Goal: Browse casually: Explore the website without a specific task or goal

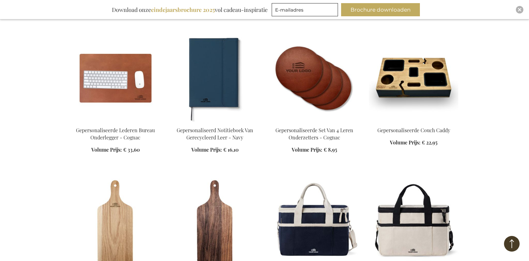
scroll to position [657, 0]
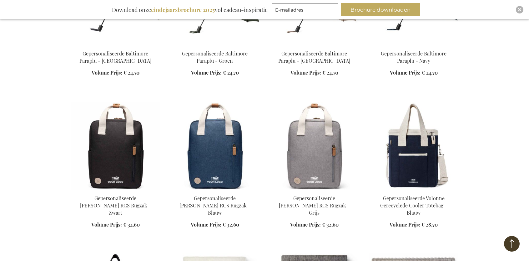
scroll to position [907, 0]
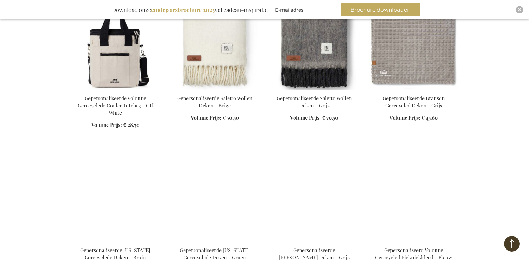
scroll to position [1158, 0]
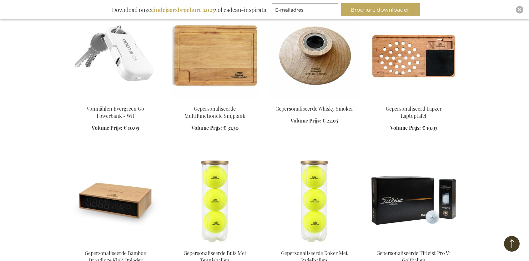
scroll to position [1971, 0]
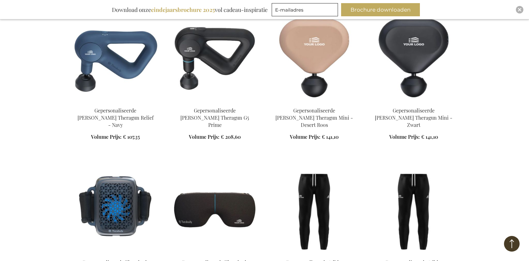
scroll to position [2628, 0]
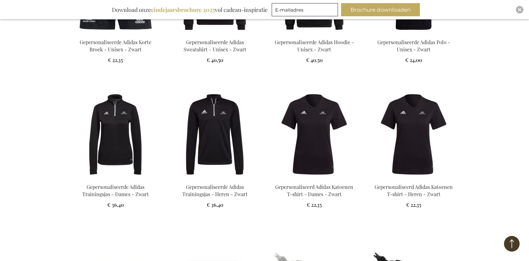
scroll to position [3129, 0]
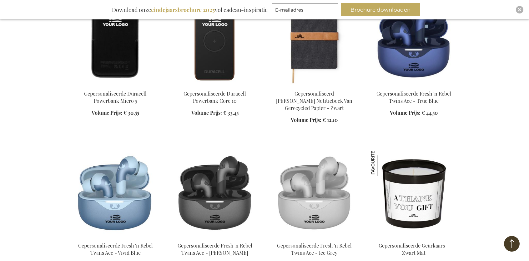
scroll to position [3598, 0]
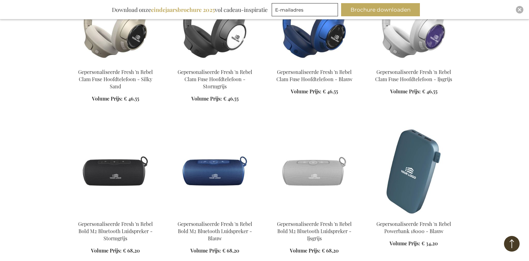
scroll to position [4005, 0]
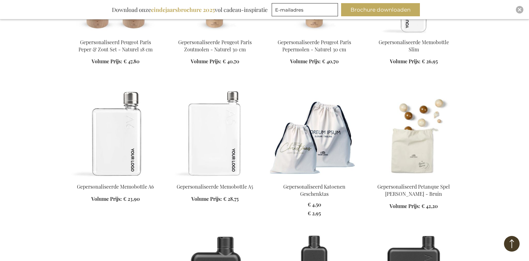
scroll to position [4693, 0]
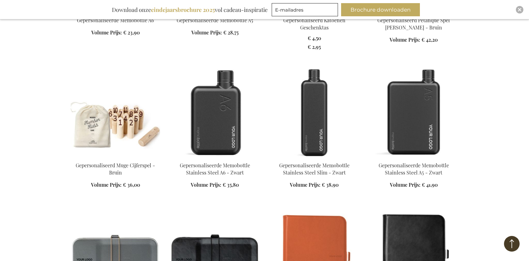
scroll to position [4912, 0]
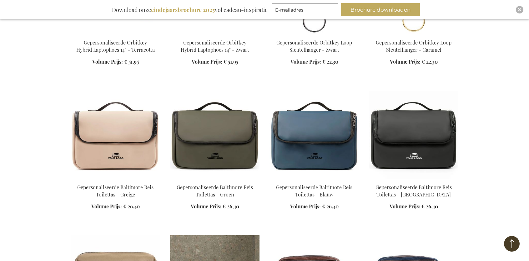
scroll to position [5413, 0]
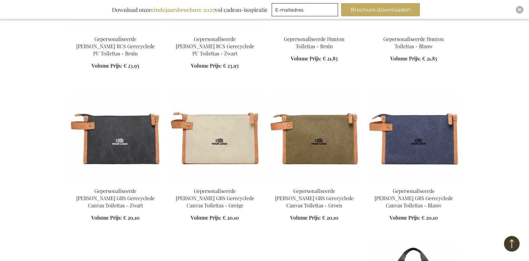
scroll to position [5694, 0]
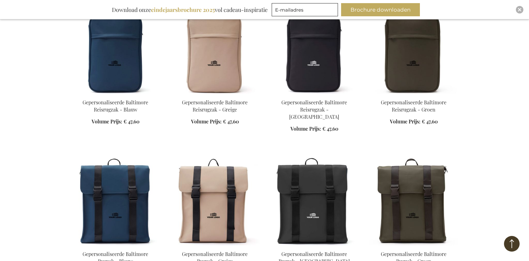
scroll to position [6383, 0]
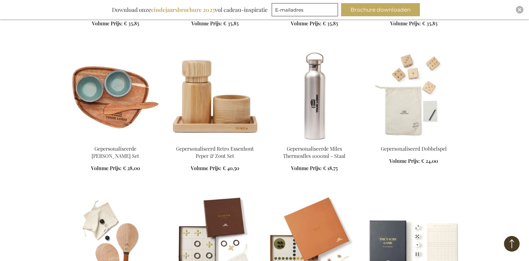
scroll to position [6570, 0]
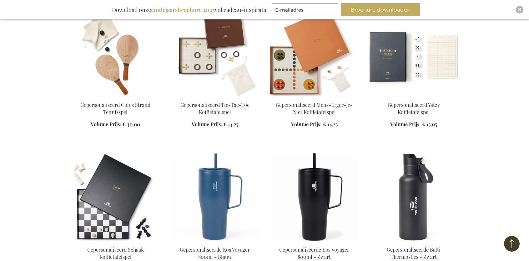
scroll to position [6852, 0]
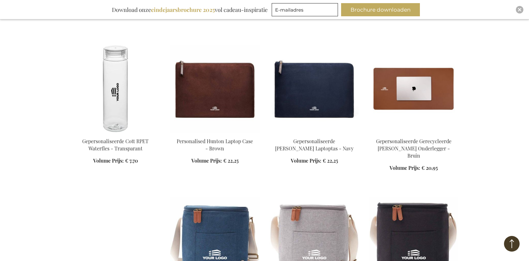
scroll to position [7321, 0]
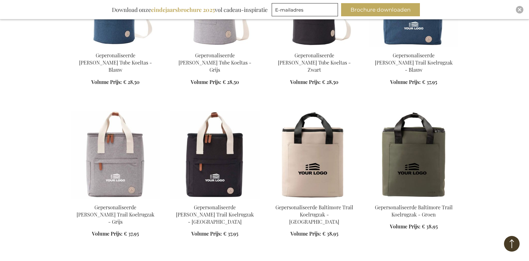
scroll to position [7697, 0]
